Goal: Information Seeking & Learning: Compare options

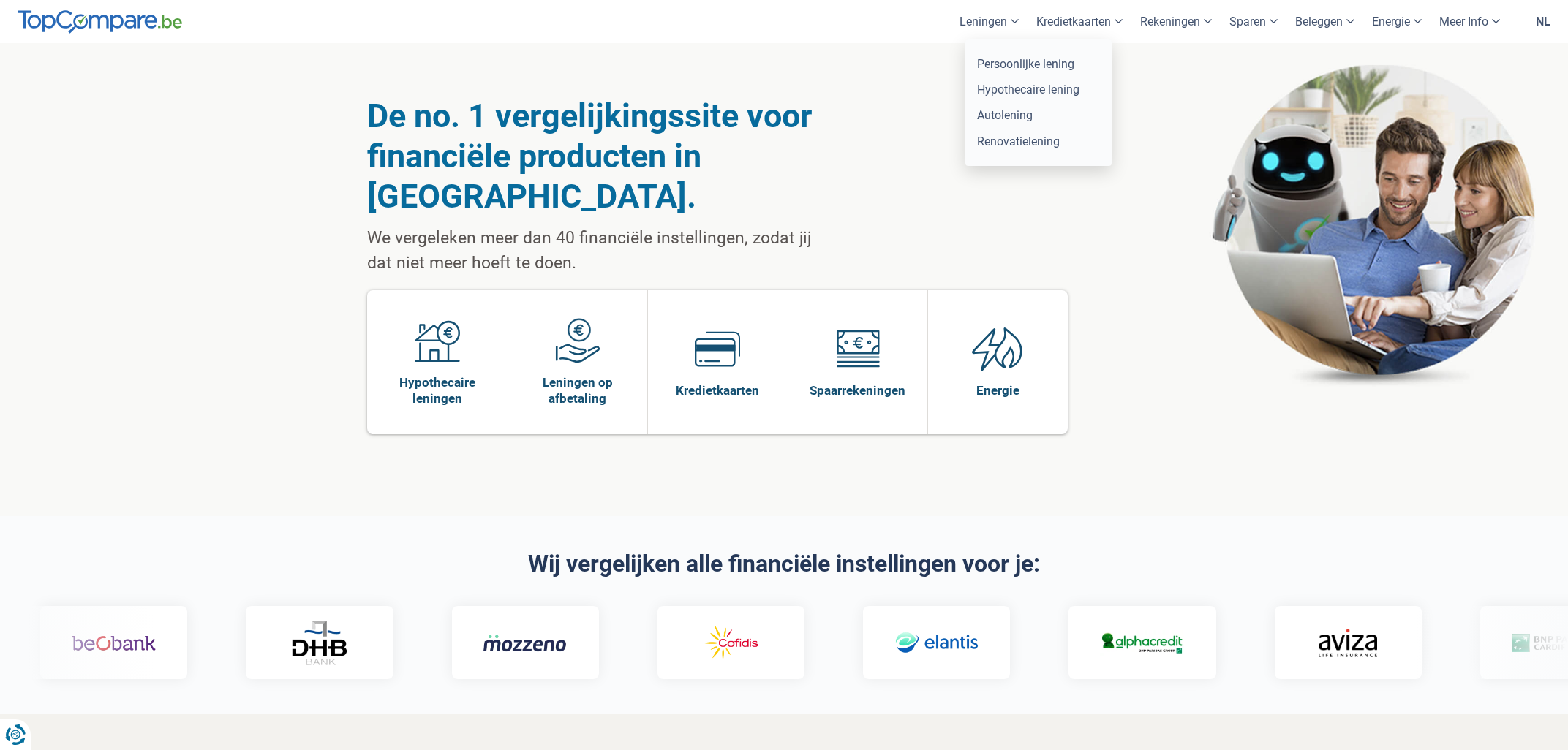
click at [984, 19] on link "Leningen" at bounding box center [989, 21] width 77 height 43
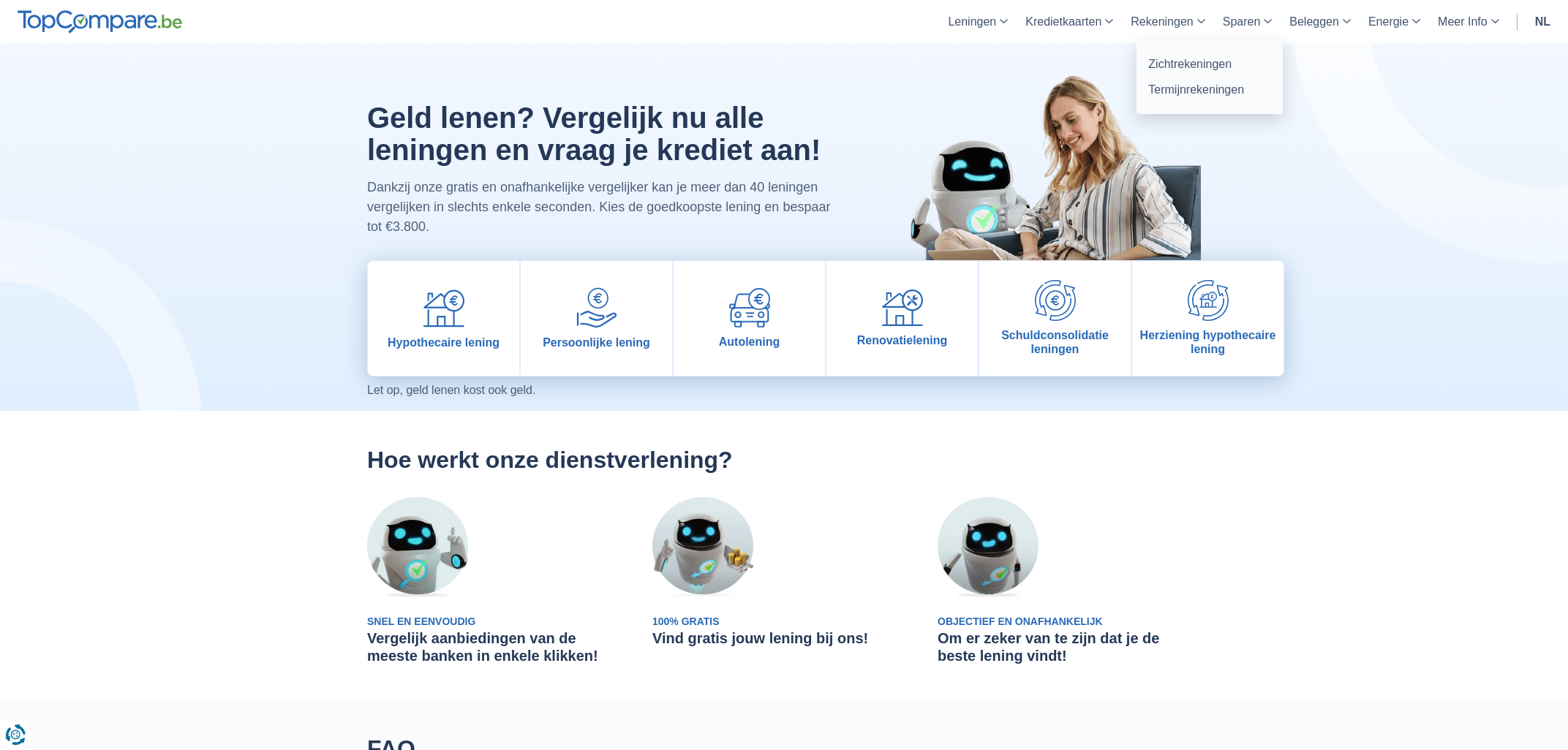
click at [1171, 22] on link "Rekeningen" at bounding box center [1167, 21] width 91 height 43
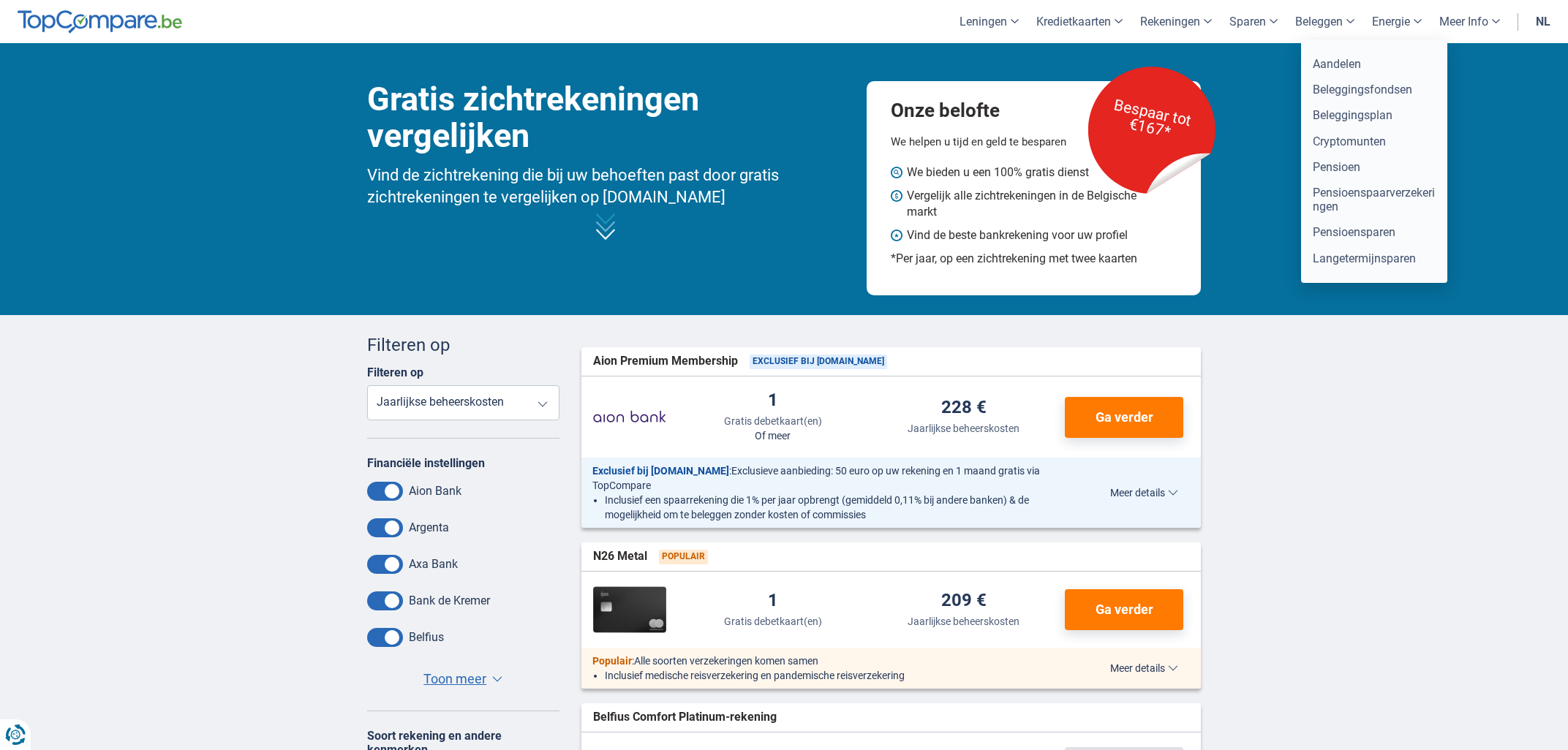
click at [1309, 21] on link "Beleggen" at bounding box center [1325, 21] width 77 height 43
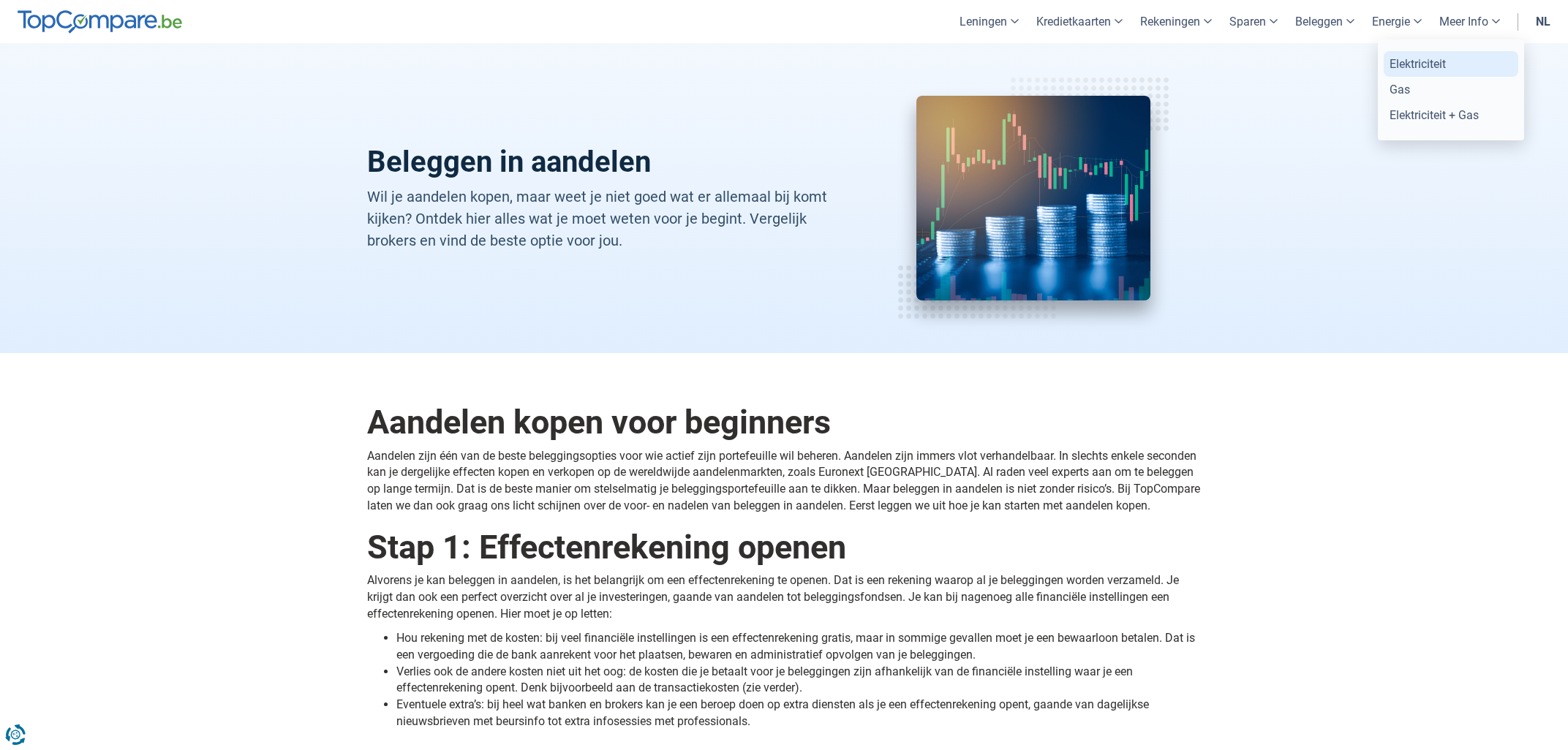
click at [1415, 62] on link "Elektriciteit" at bounding box center [1451, 64] width 135 height 26
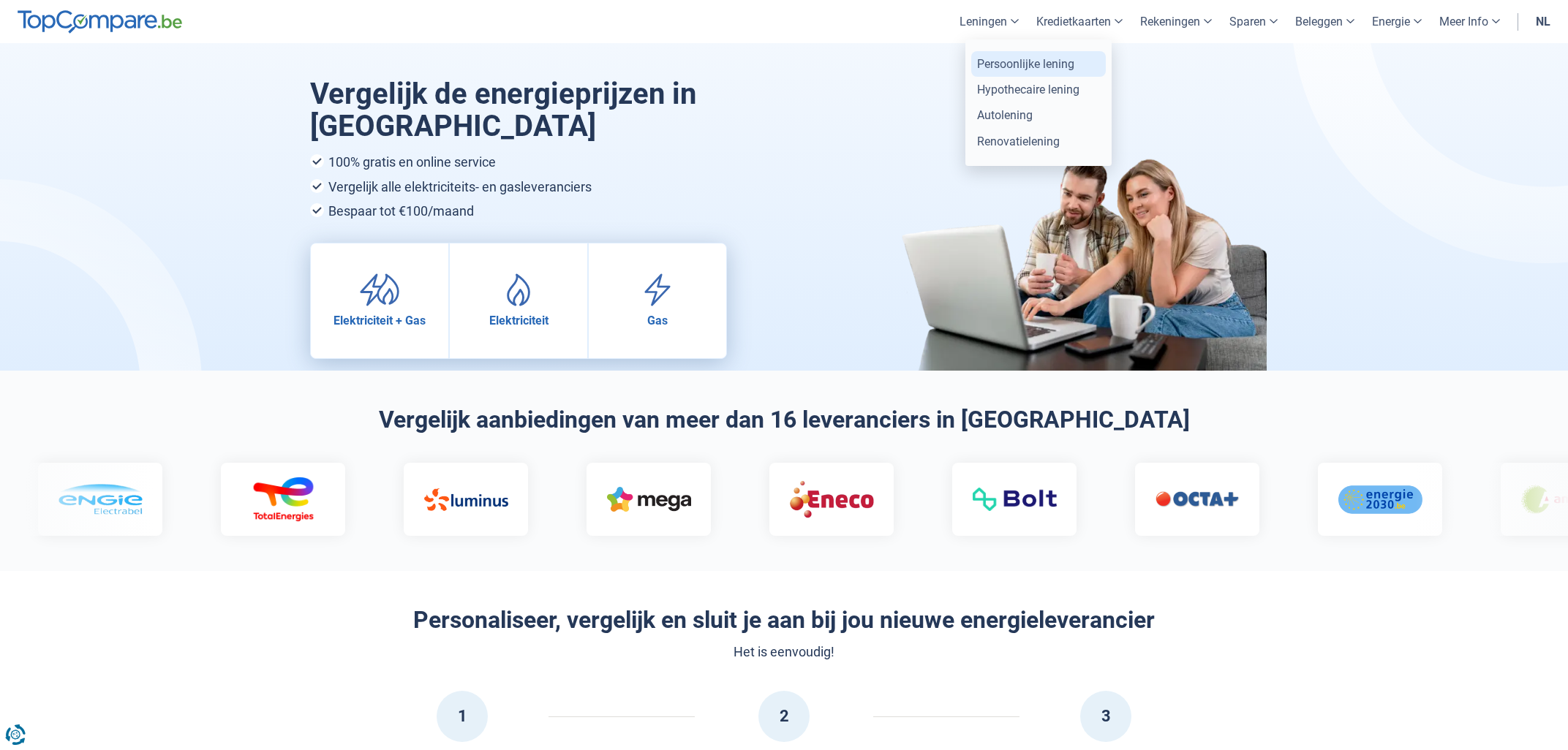
click at [1017, 68] on link "Persoonlijke lening" at bounding box center [1039, 64] width 135 height 26
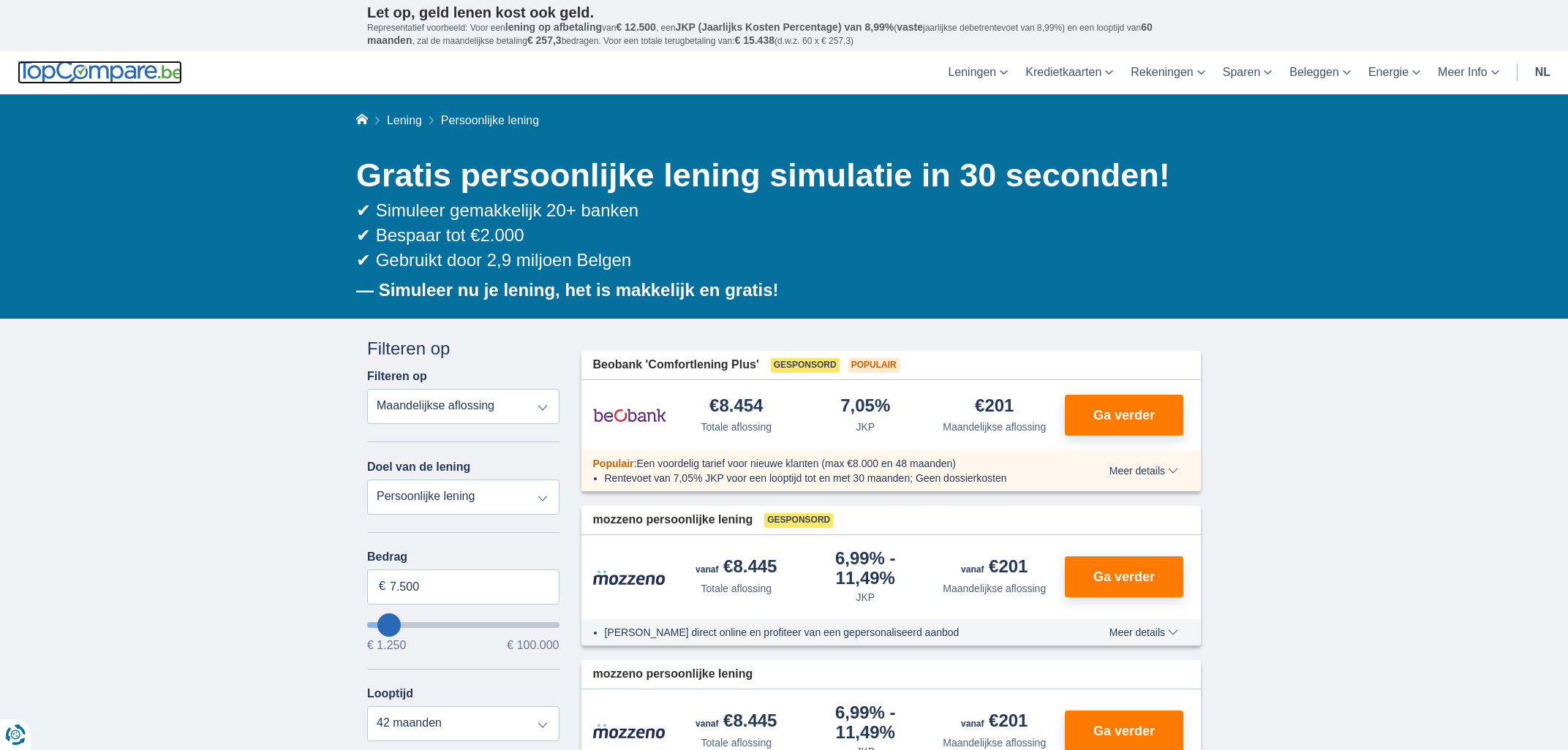
click at [155, 69] on img at bounding box center [100, 73] width 165 height 24
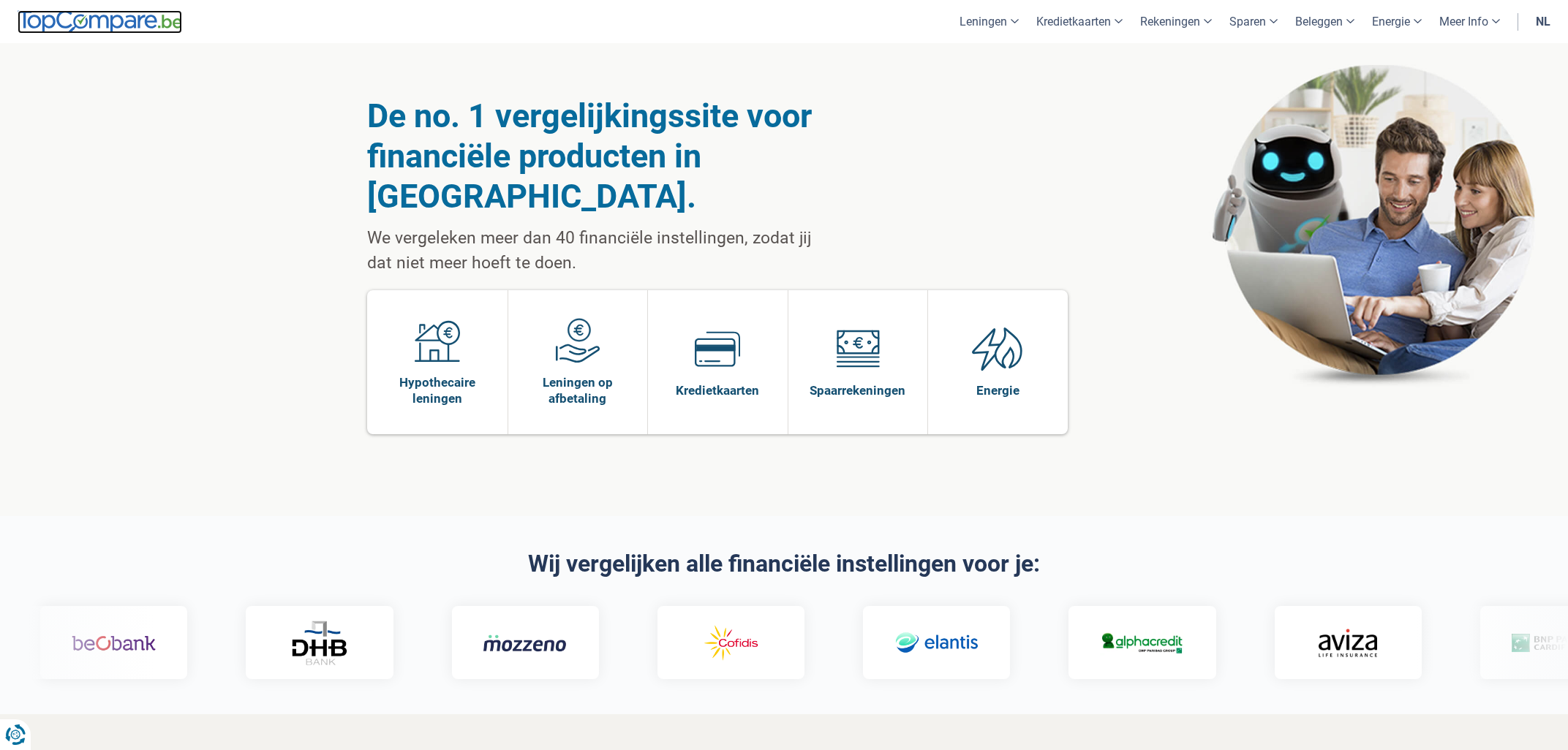
click at [133, 19] on img at bounding box center [100, 22] width 165 height 24
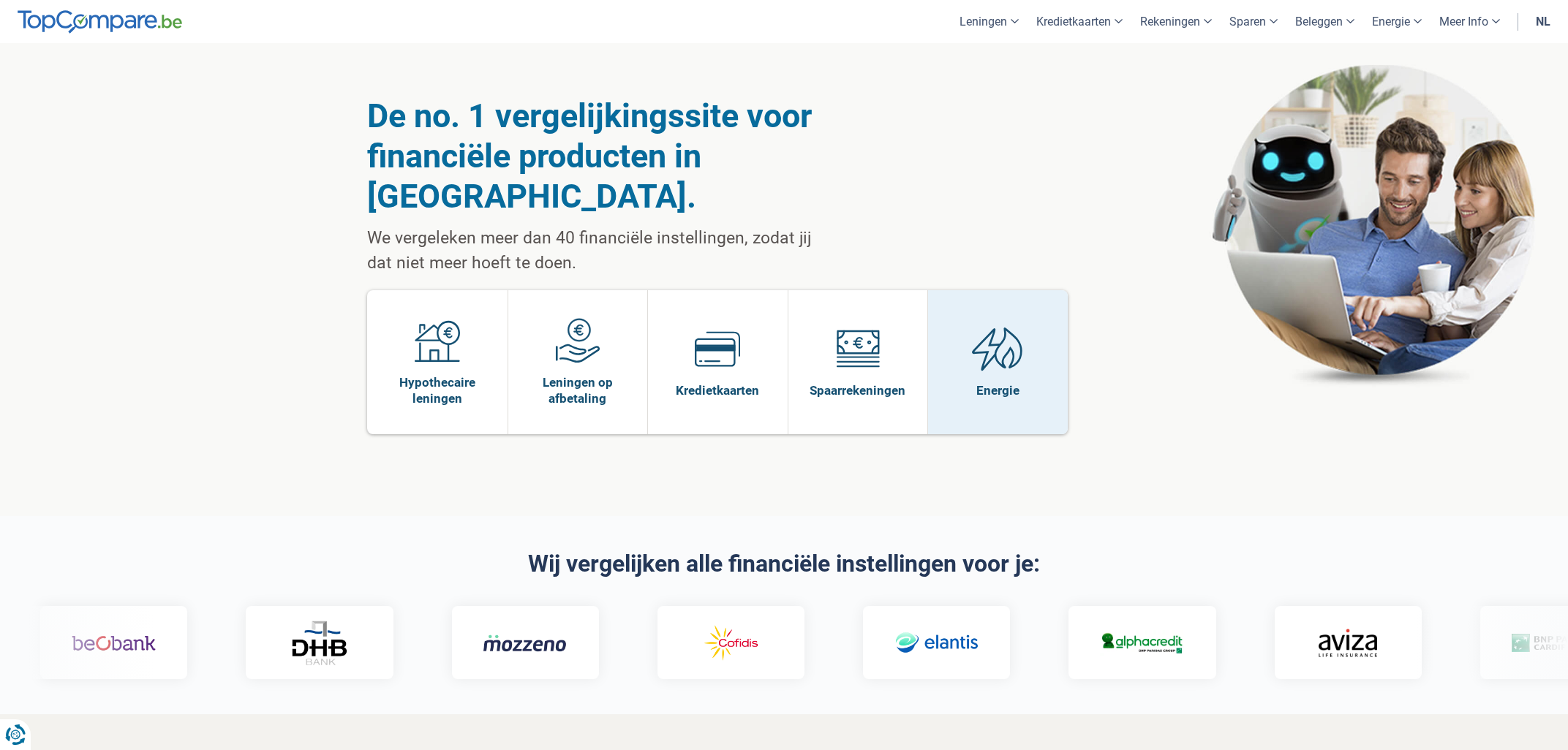
click at [1017, 326] on img at bounding box center [997, 348] width 51 height 45
